Goal: Task Accomplishment & Management: Complete application form

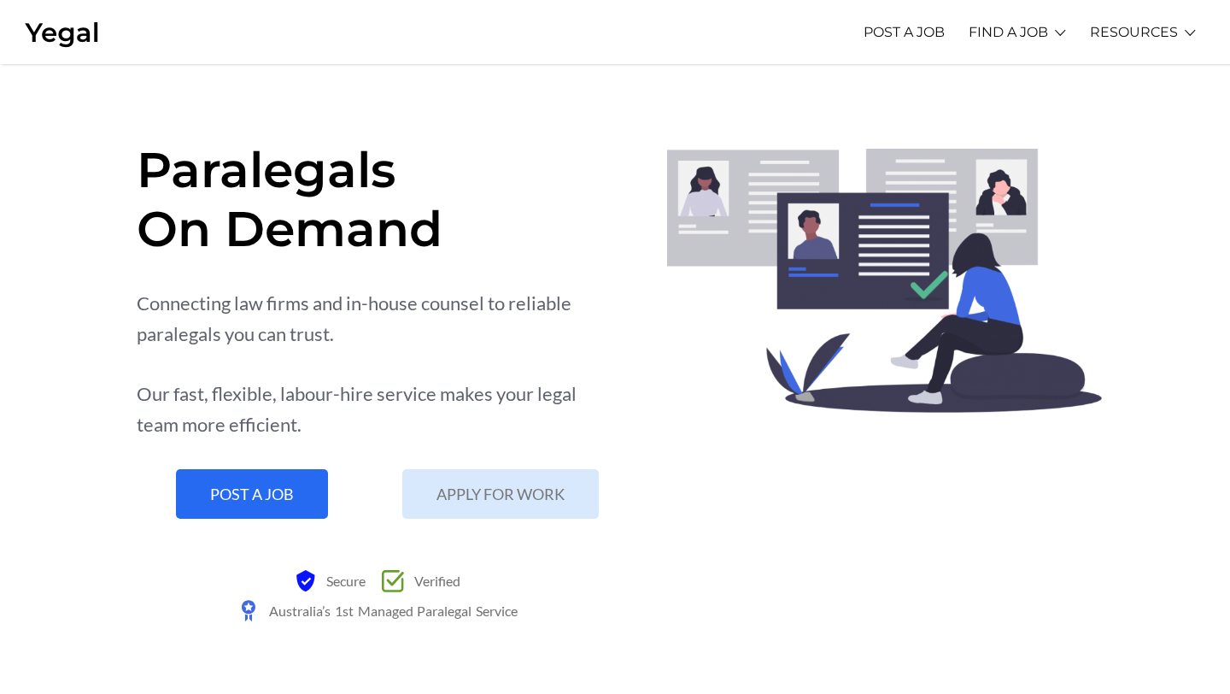
scroll to position [53, 0]
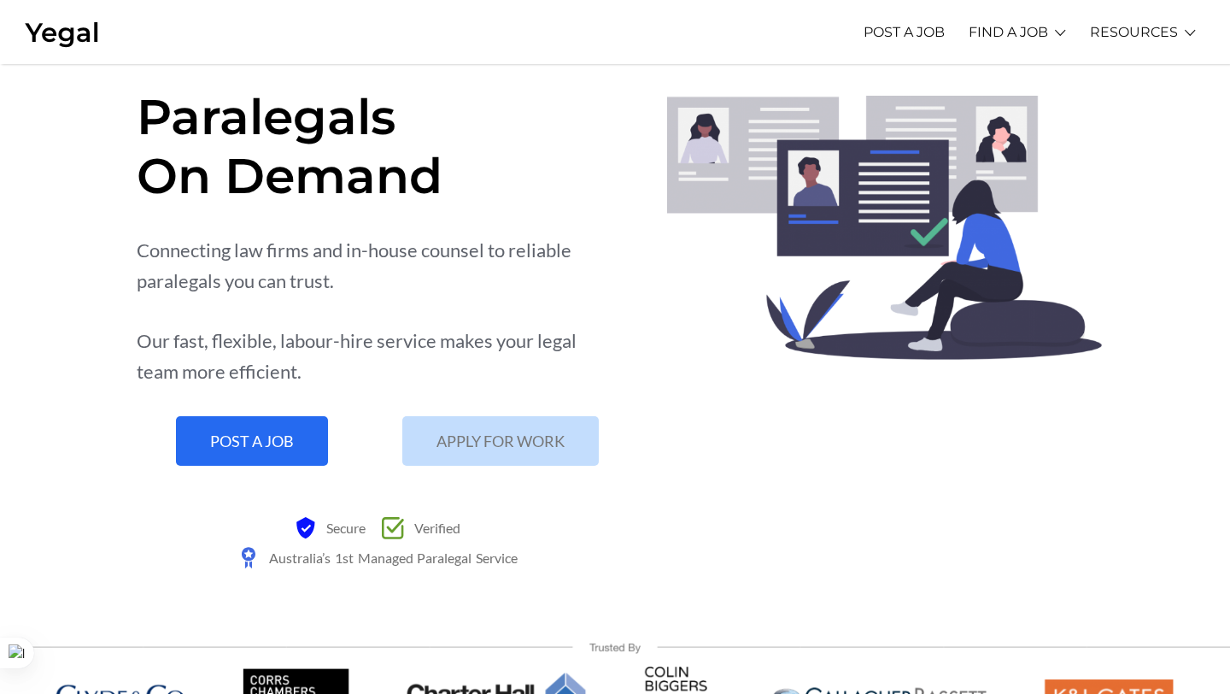
click at [426, 453] on link "APPLY FOR WORK" at bounding box center [500, 441] width 197 height 50
